Goal: Task Accomplishment & Management: Complete application form

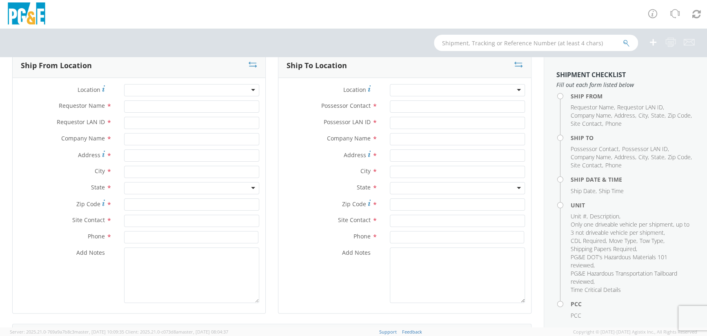
scroll to position [61, 0]
click at [139, 84] on div at bounding box center [191, 88] width 135 height 12
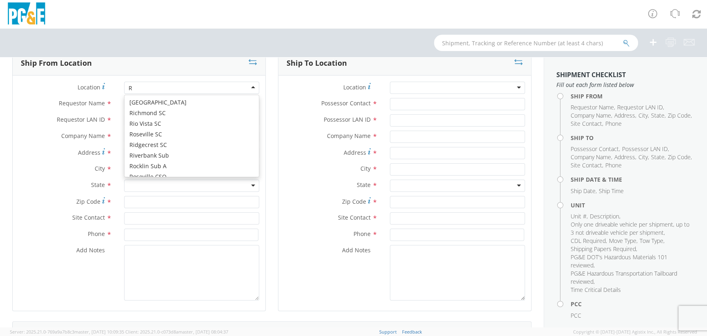
scroll to position [2969, 0]
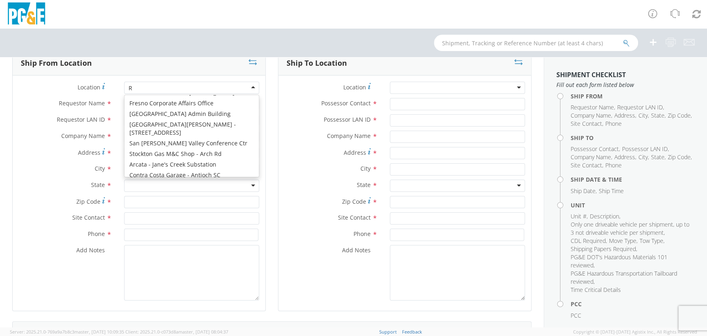
type input "Ri"
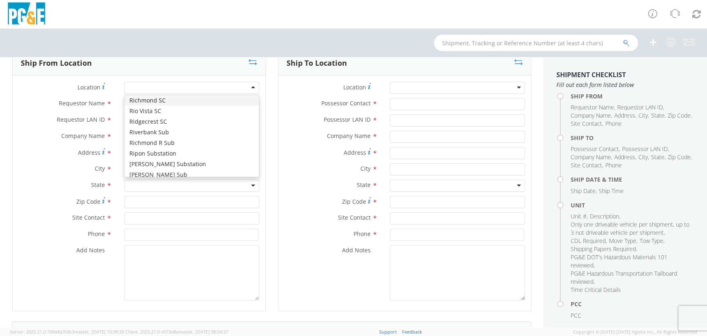
type input "PG&E"
type input "[STREET_ADDRESS]"
type input "[GEOGRAPHIC_DATA]"
type input "94804"
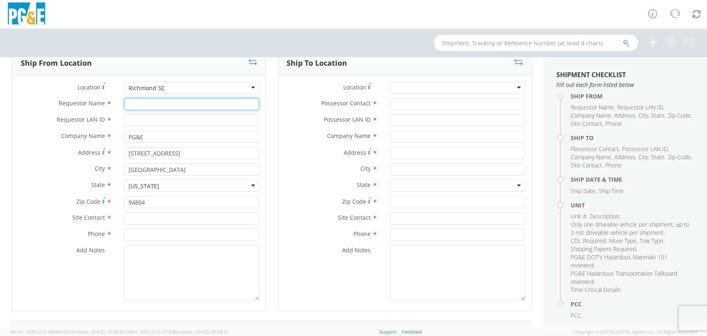
click at [141, 103] on input "Requestor Name *" at bounding box center [191, 104] width 135 height 12
type input "[PERSON_NAME]"
click at [173, 120] on input "Requestor LAN ID *" at bounding box center [191, 120] width 135 height 12
type input "J9DK"
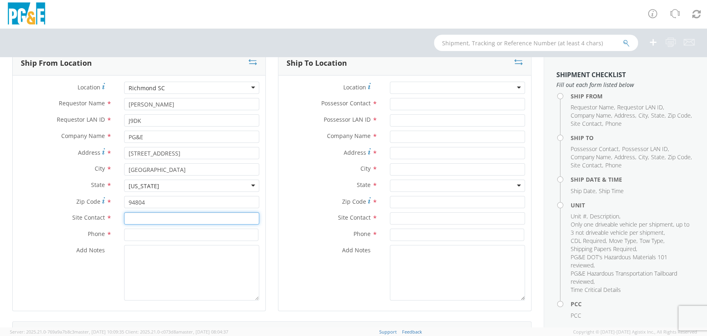
click at [153, 220] on input "text" at bounding box center [191, 218] width 135 height 12
type input "[PERSON_NAME]"
click at [140, 238] on input at bounding box center [191, 235] width 134 height 12
type input "9"
type input "5102312987"
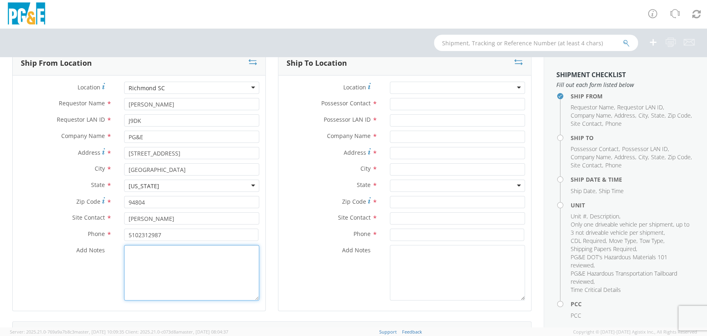
click at [152, 255] on textarea "Add Notes *" at bounding box center [191, 273] width 135 height 56
click at [388, 88] on div at bounding box center [457, 88] width 135 height 12
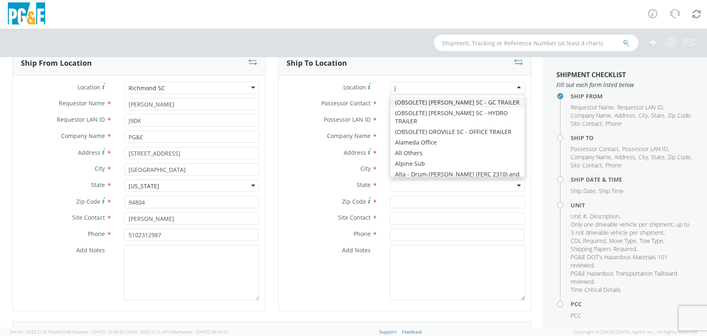
type input "jj"
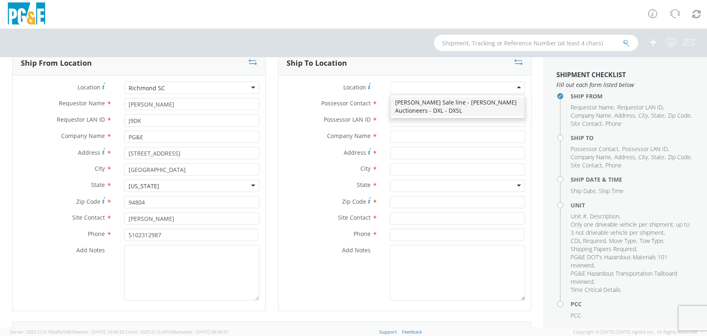
type input "PG&E"
type input "[STREET_ADDRESS][PERSON_NAME]"
type input "[PERSON_NAME]"
type input "95620"
type input "[PHONE_NUMBER]"
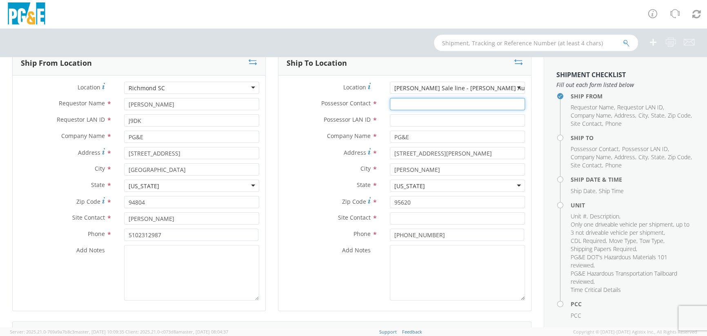
click at [388, 104] on input "Possessor Contact *" at bounding box center [457, 104] width 135 height 12
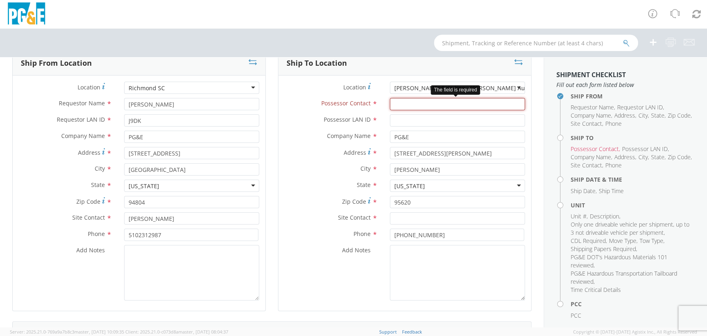
click at [388, 108] on input "Possessor Contact *" at bounding box center [457, 104] width 135 height 12
paste input "[PERSON_NAME]"
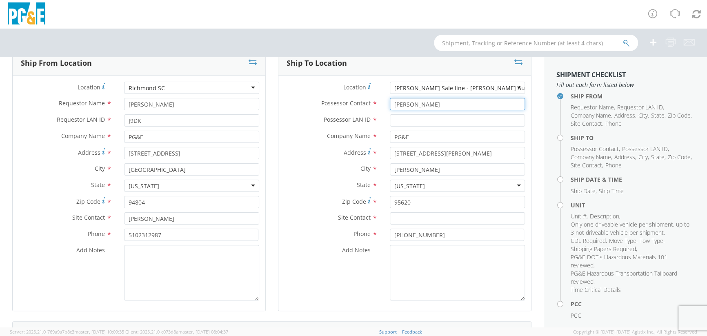
type input "[PERSON_NAME]"
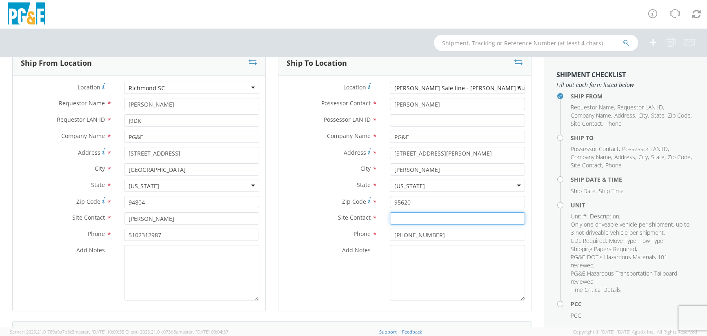
click at [388, 220] on input "text" at bounding box center [457, 218] width 135 height 12
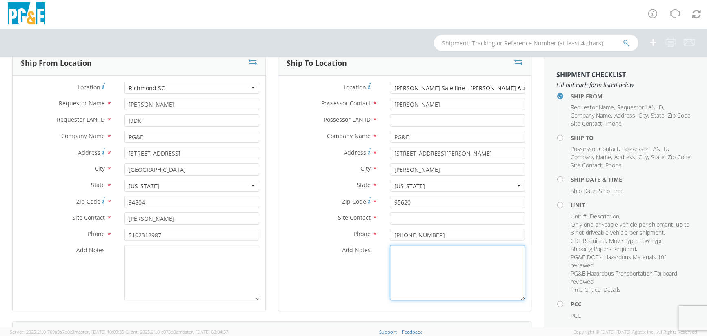
drag, startPoint x: 406, startPoint y: 219, endPoint x: 427, endPoint y: 249, distance: 37.5
click at [388, 250] on textarea "Add Notes *" at bounding box center [457, 273] width 135 height 56
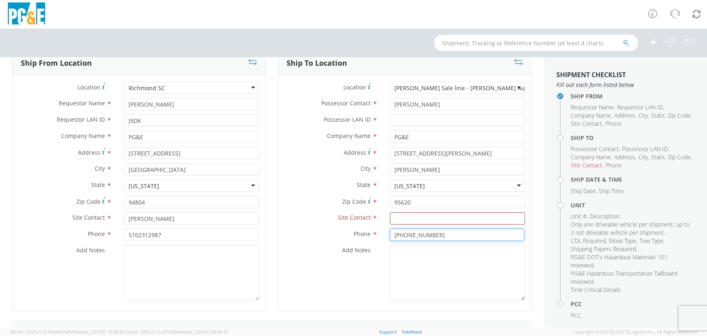
drag, startPoint x: 441, startPoint y: 234, endPoint x: 387, endPoint y: 233, distance: 53.9
click at [388, 233] on input "[PHONE_NUMBER]" at bounding box center [457, 235] width 134 height 12
paste input "707.914.6375"
type input "707.914.6375"
click at [388, 217] on input "text" at bounding box center [457, 218] width 135 height 12
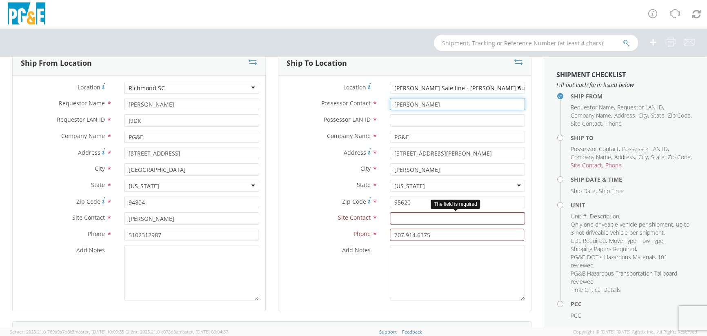
drag, startPoint x: 412, startPoint y: 217, endPoint x: 406, endPoint y: 102, distance: 114.4
click at [388, 102] on input "[PERSON_NAME]" at bounding box center [457, 104] width 135 height 12
drag, startPoint x: 421, startPoint y: 106, endPoint x: 389, endPoint y: 107, distance: 31.9
click at [388, 107] on input "[PERSON_NAME]" at bounding box center [457, 104] width 135 height 12
click at [388, 218] on input "text" at bounding box center [457, 218] width 135 height 12
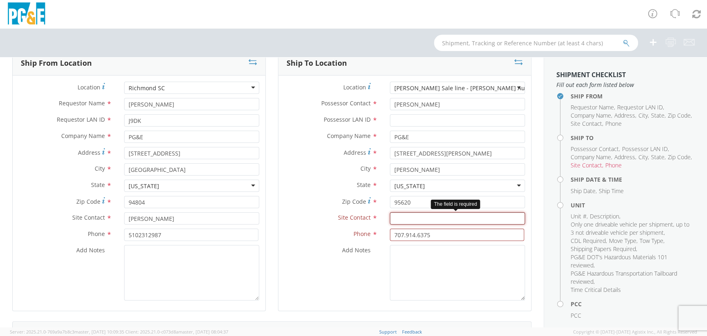
paste input "[PERSON_NAME]"
type input "[PERSON_NAME]"
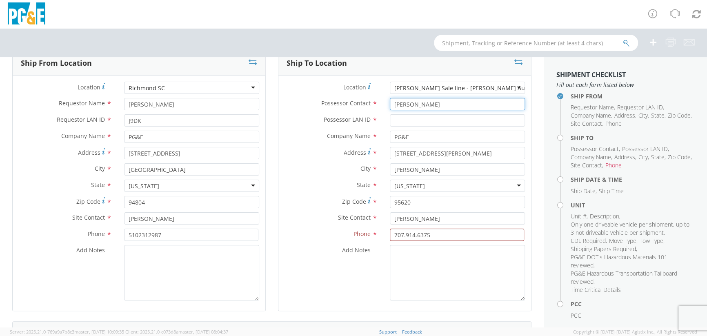
drag, startPoint x: 418, startPoint y: 105, endPoint x: 382, endPoint y: 105, distance: 35.9
click at [384, 105] on div "[PERSON_NAME]" at bounding box center [457, 104] width 147 height 12
type input "[PERSON_NAME]"
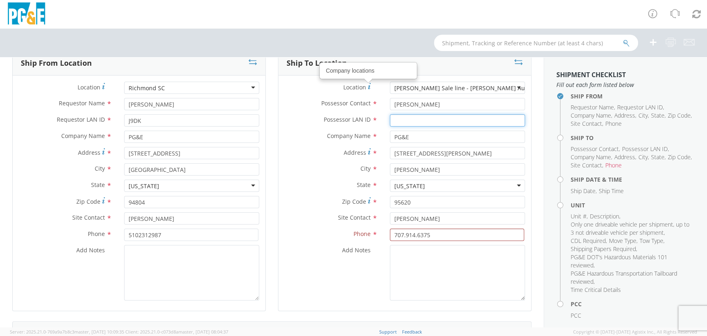
click at [388, 121] on input "Possessor LAN ID *" at bounding box center [457, 120] width 135 height 12
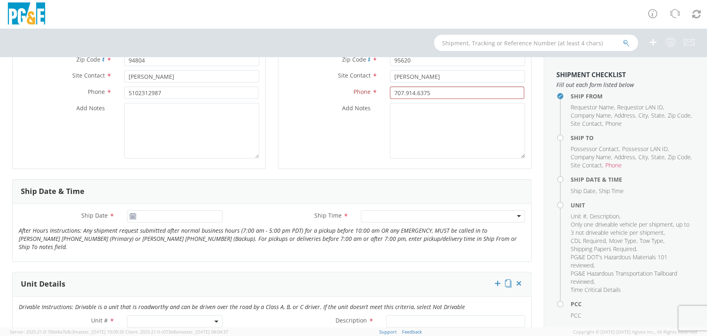
scroll to position [204, 0]
type input "J9DK"
click at [131, 216] on icon at bounding box center [132, 216] width 7 height 7
click at [131, 214] on icon at bounding box center [132, 216] width 7 height 7
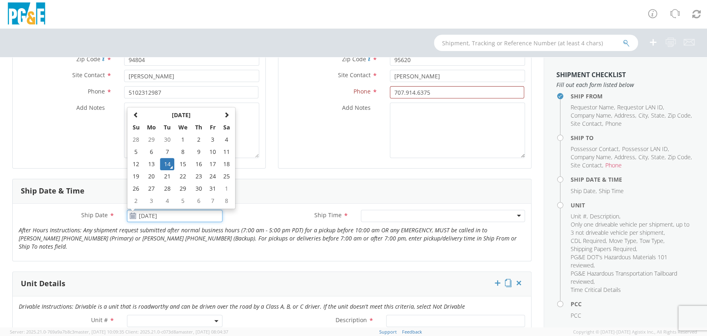
click at [156, 220] on input "[DATE]" at bounding box center [175, 216] width 96 height 12
click at [185, 163] on td "15" at bounding box center [182, 164] width 17 height 12
type input "[DATE]"
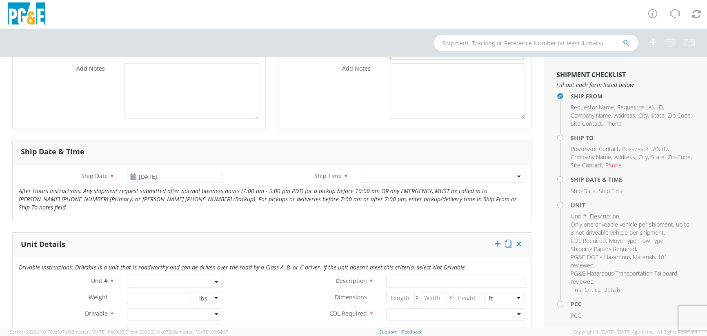
scroll to position [245, 0]
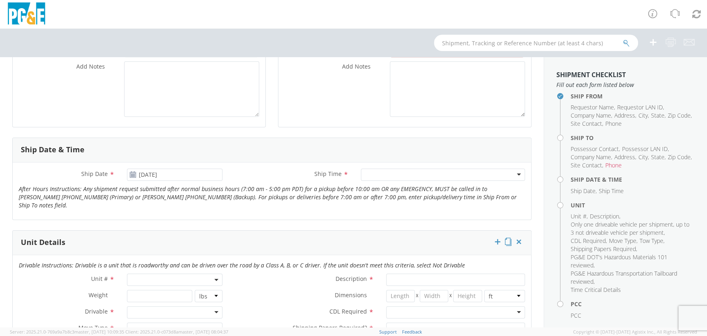
click at [383, 175] on div at bounding box center [443, 175] width 164 height 12
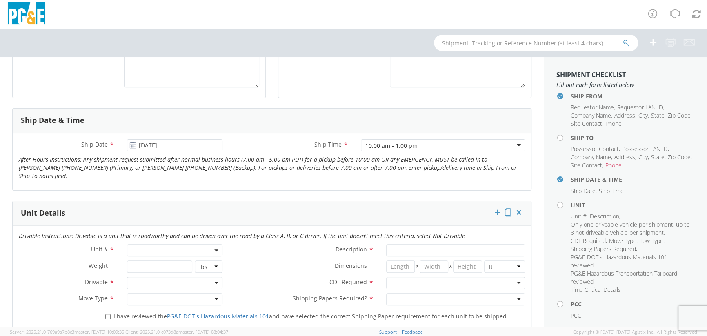
scroll to position [275, 0]
click at [200, 243] on span at bounding box center [175, 249] width 96 height 12
click at [149, 257] on input "search" at bounding box center [174, 263] width 90 height 12
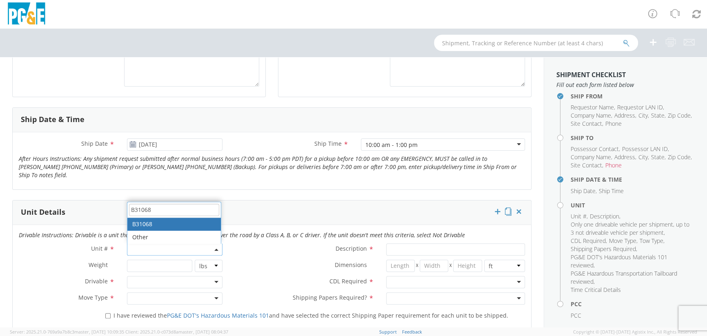
type input "B31068"
select select "B31068"
type input "PICKUP; 3/4T 4X2"
type input "10000"
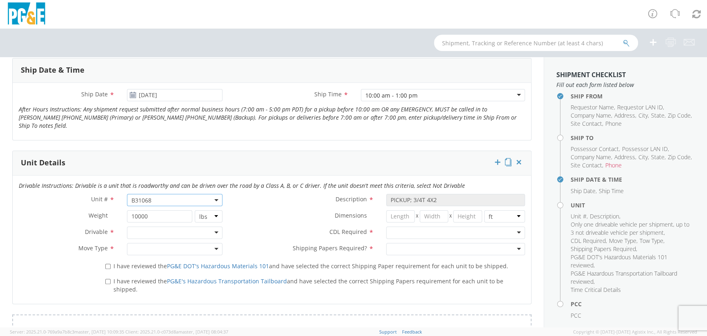
scroll to position [326, 0]
click at [163, 225] on div at bounding box center [175, 231] width 96 height 12
click at [147, 241] on div at bounding box center [175, 247] width 96 height 12
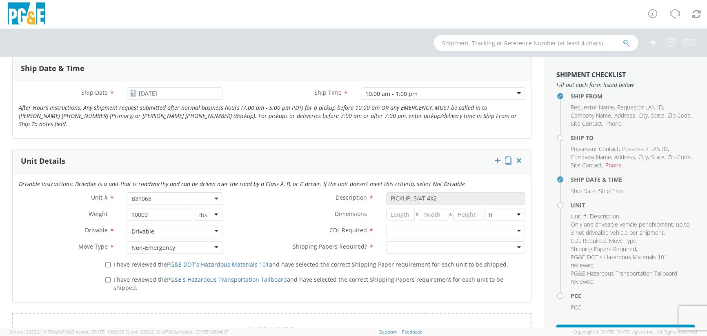
click at [189, 241] on div "Non-Emergency" at bounding box center [175, 247] width 96 height 12
click at [388, 225] on div at bounding box center [455, 231] width 139 height 12
click at [388, 241] on div at bounding box center [455, 247] width 139 height 12
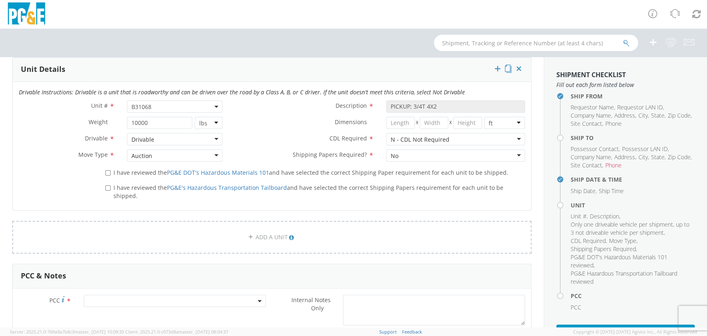
scroll to position [418, 0]
click at [108, 170] on input "I have reviewed the PG&E DOT's Hazardous Materials 101 and have selected the co…" at bounding box center [107, 172] width 5 height 5
checkbox input "true"
click at [114, 183] on span "I have reviewed the PG&E's Hazardous Transportation Tailboard and have selected…" at bounding box center [308, 191] width 390 height 16
click at [111, 185] on input "I have reviewed the PG&E's Hazardous Transportation Tailboard and have selected…" at bounding box center [107, 187] width 5 height 5
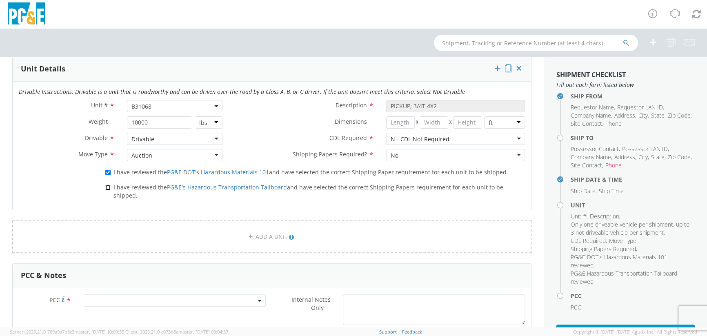
checkbox input "true"
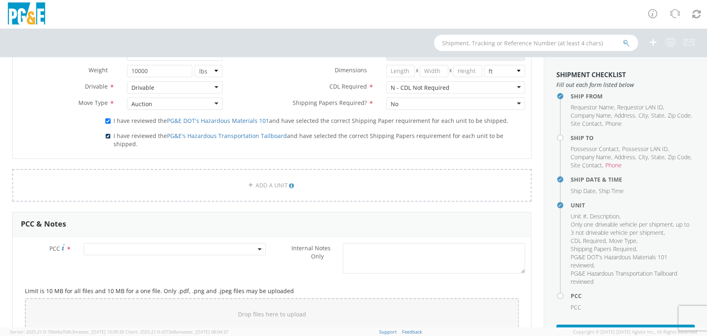
scroll to position [479, 0]
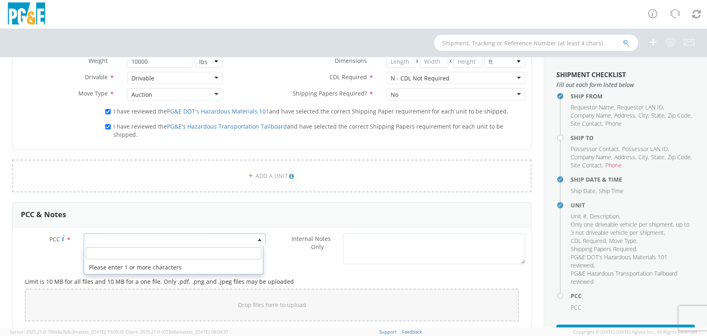
click at [131, 233] on span at bounding box center [175, 239] width 182 height 12
click at [111, 247] on input "number" at bounding box center [173, 253] width 175 height 12
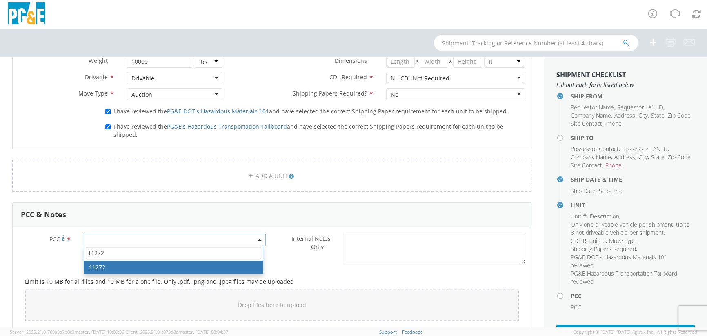
type input "11272"
select select "11272"
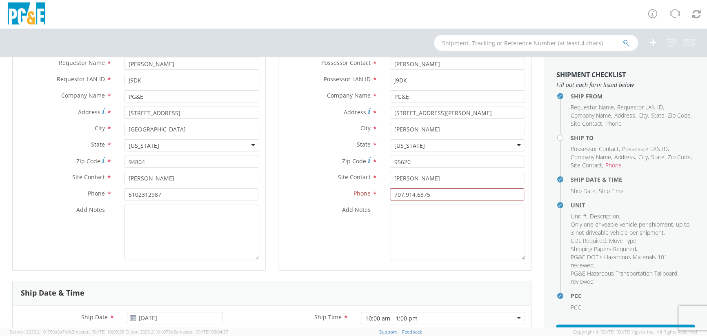
scroll to position [91, 0]
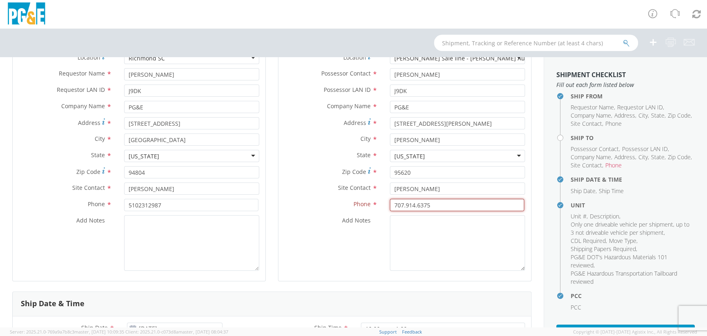
click at [388, 204] on input "707.914.6375" at bounding box center [457, 205] width 134 height 12
click at [388, 204] on input "707.9146375" at bounding box center [457, 205] width 134 height 12
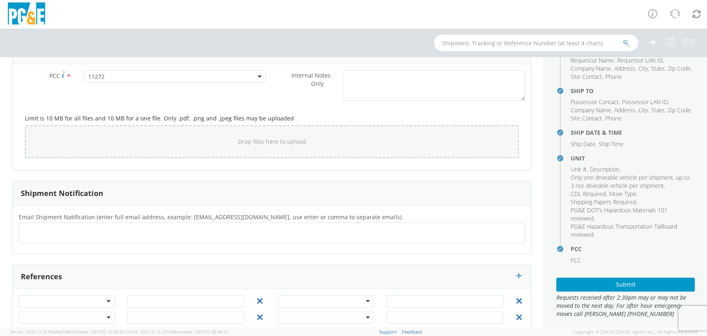
scroll to position [53, 0]
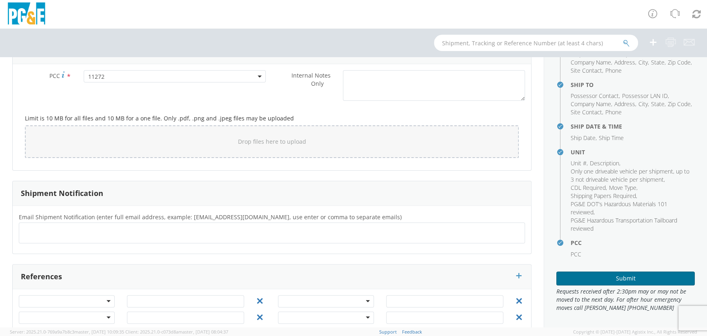
type input "7079146375"
click at [388, 273] on button "Submit" at bounding box center [625, 278] width 138 height 14
